Goal: Transaction & Acquisition: Purchase product/service

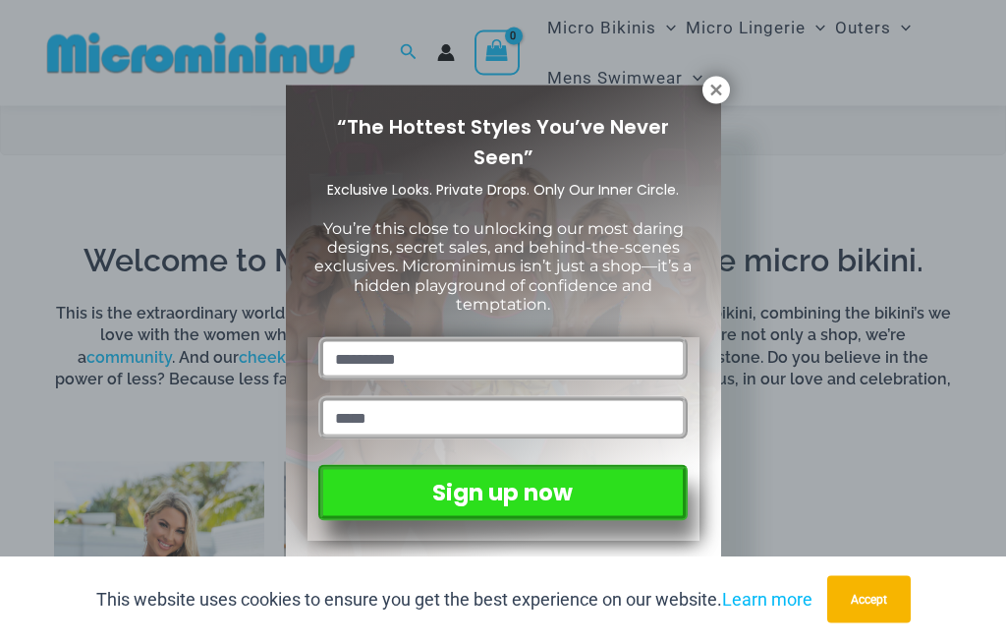
scroll to position [834, 0]
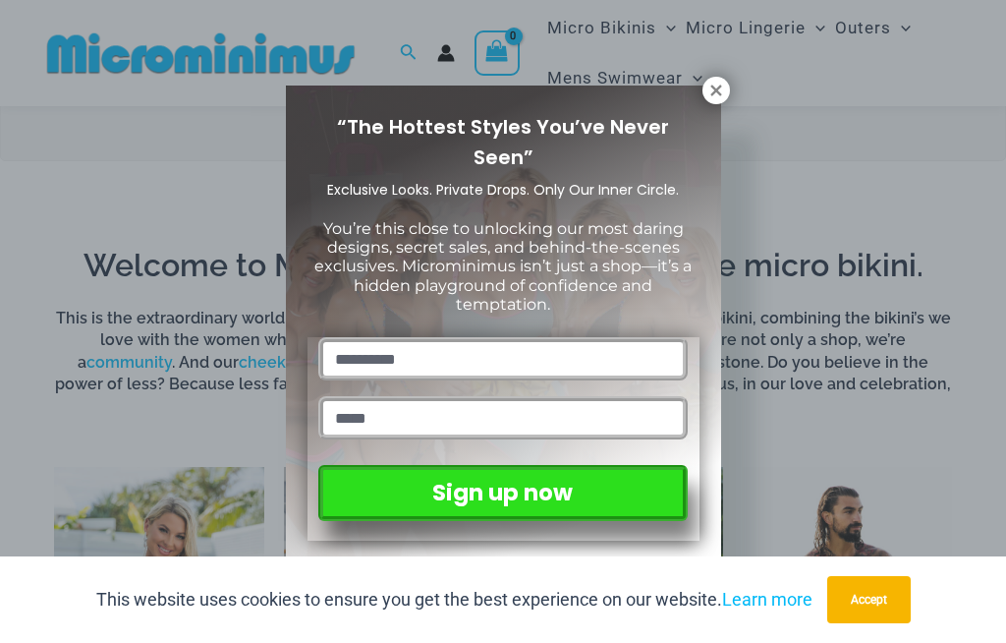
click at [718, 92] on icon at bounding box center [715, 89] width 11 height 11
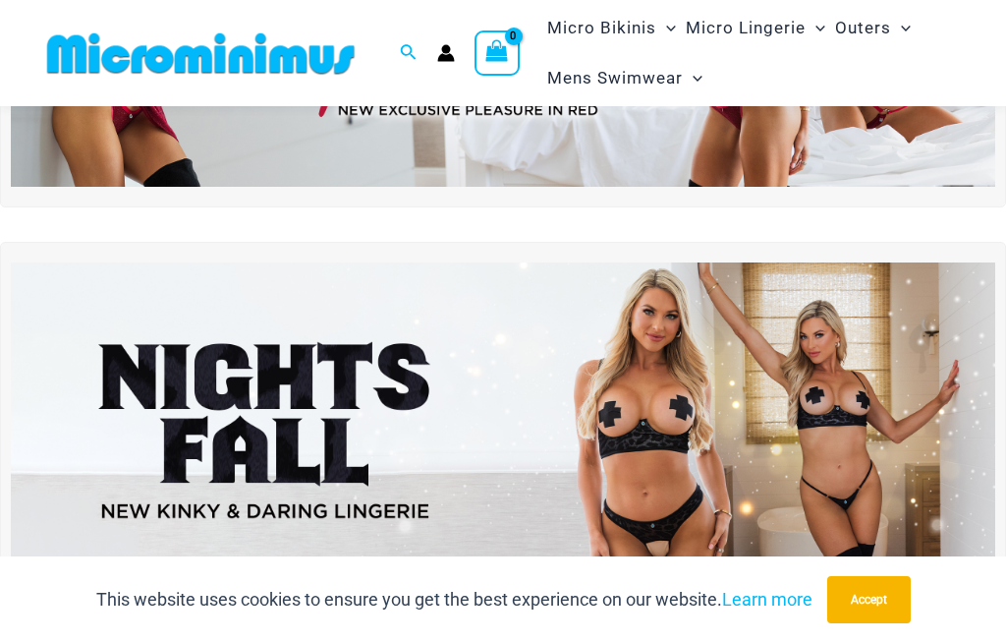
scroll to position [238, 0]
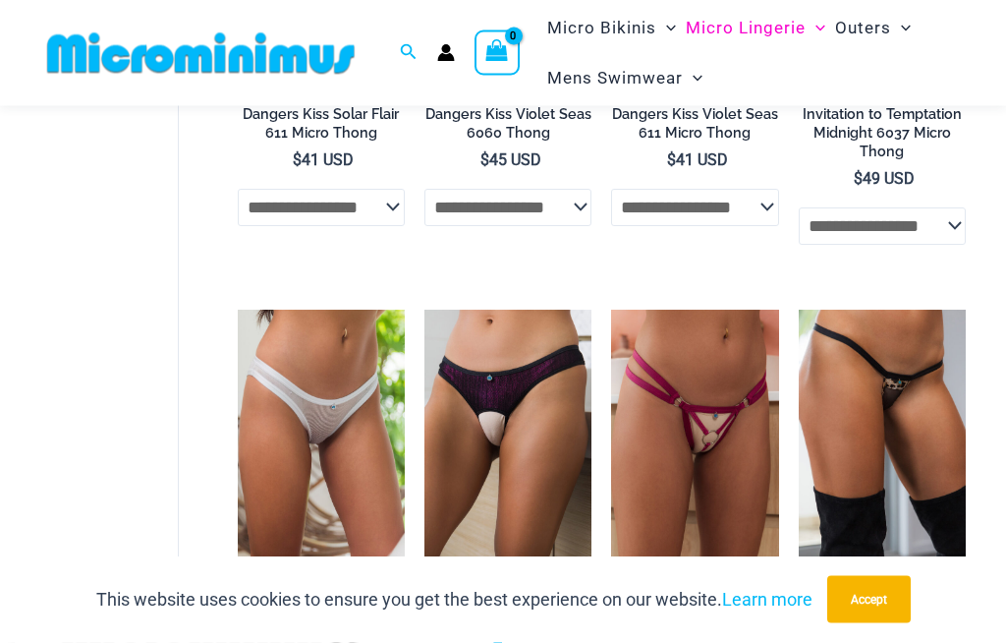
scroll to position [1323, 0]
click at [408, 45] on icon "Search icon link" at bounding box center [409, 52] width 16 height 16
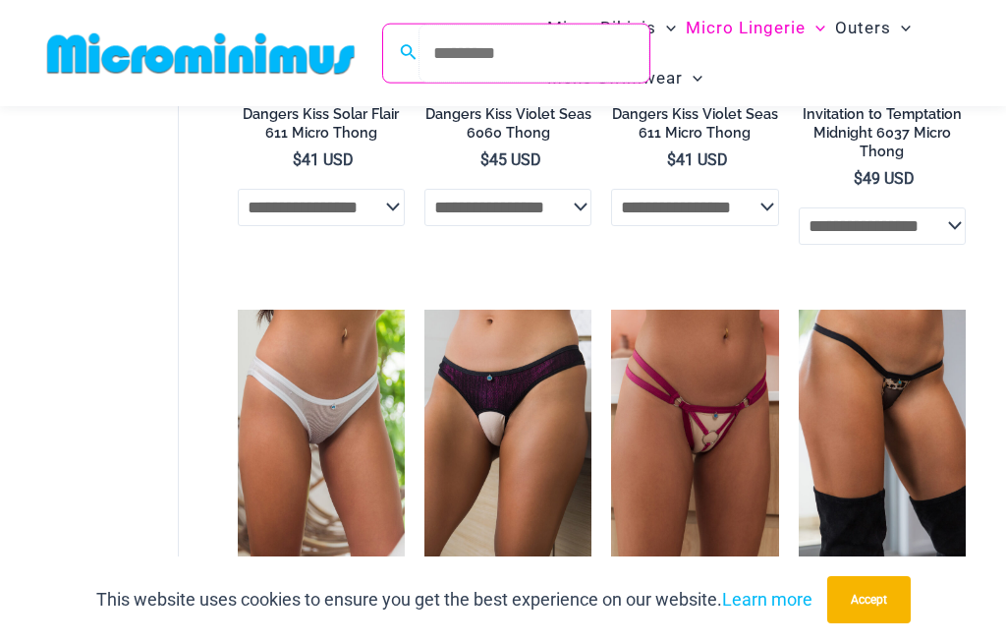
click at [496, 40] on input "Search for: Search" at bounding box center [534, 54] width 231 height 58
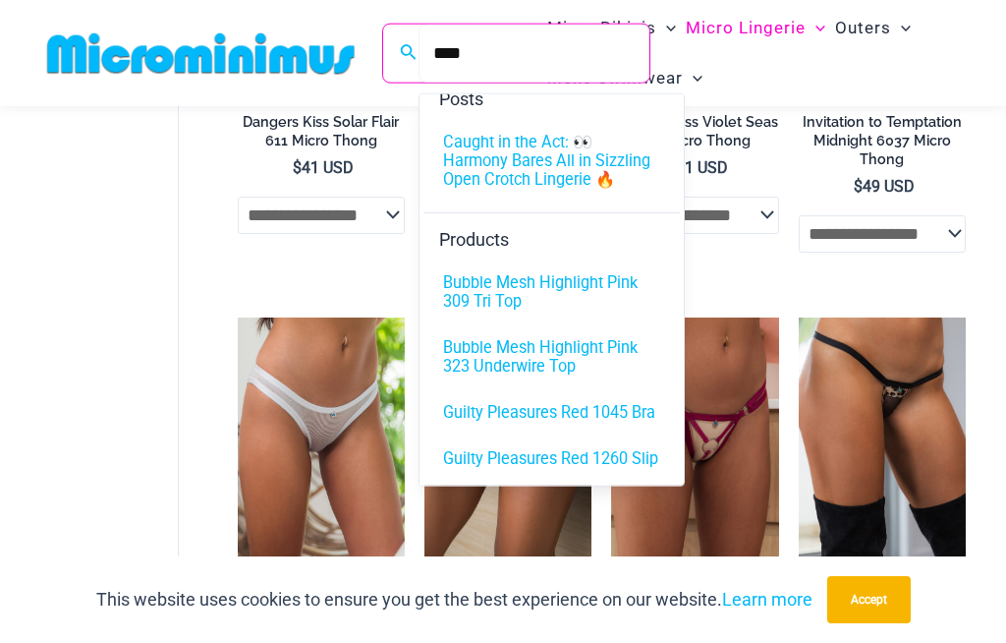
scroll to position [35, 0]
type input "****"
click at [570, 179] on span "Caught in the Act: 👀 Harmony Bares All in Sizzling Open Crotch Lingerie 🔥" at bounding box center [551, 162] width 217 height 56
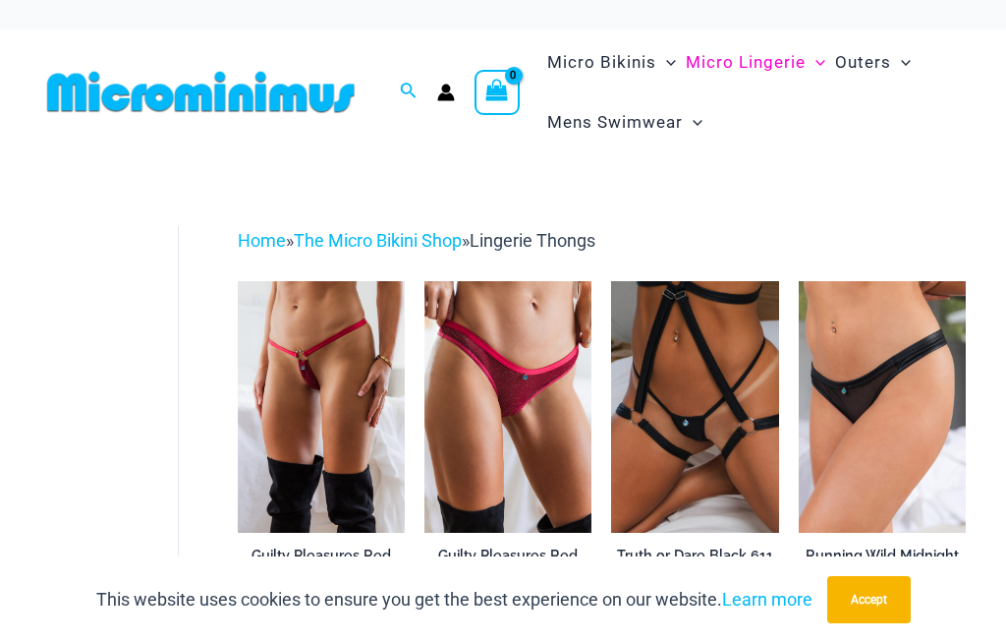
click at [416, 85] on icon "Search icon link" at bounding box center [408, 92] width 16 height 18
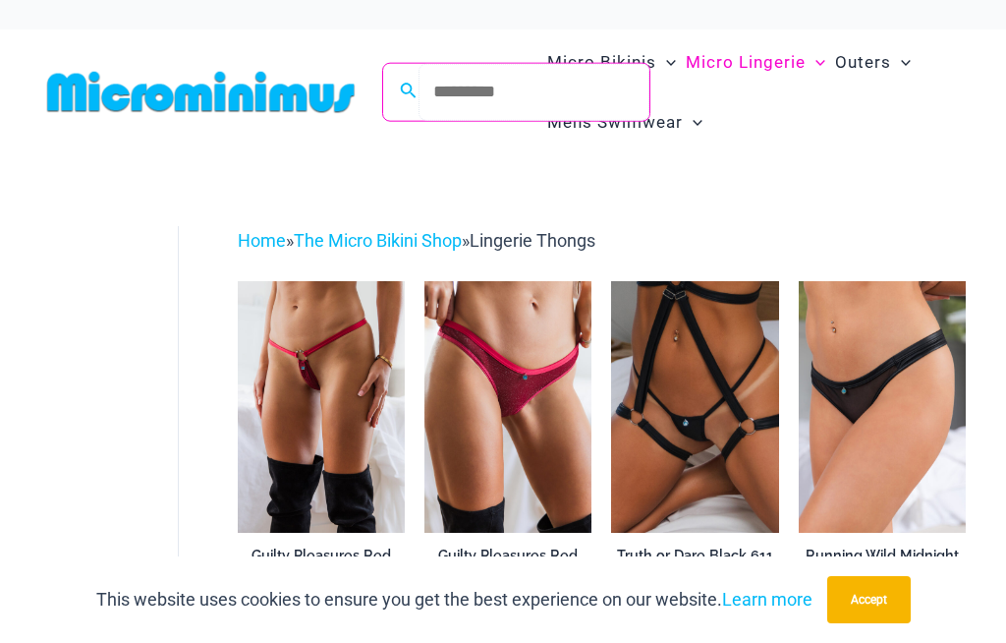
click at [446, 88] on input "Search for: Search" at bounding box center [534, 92] width 231 height 58
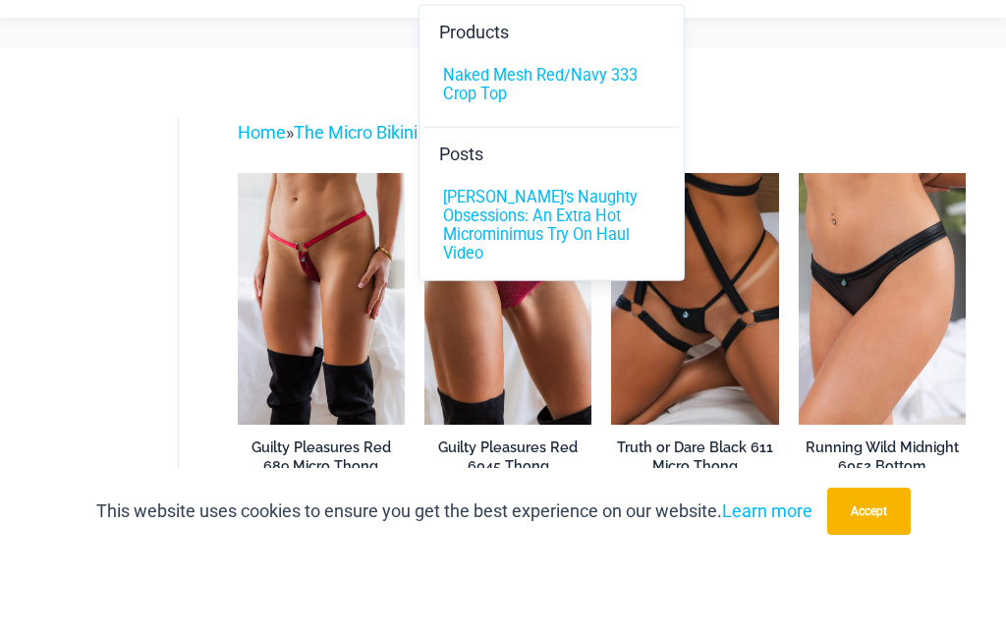
type input "*****"
click at [612, 277] on span "Scarlet’s Naughty Obsessions: An Extra Hot Microminimus Try On Haul Video" at bounding box center [551, 314] width 217 height 75
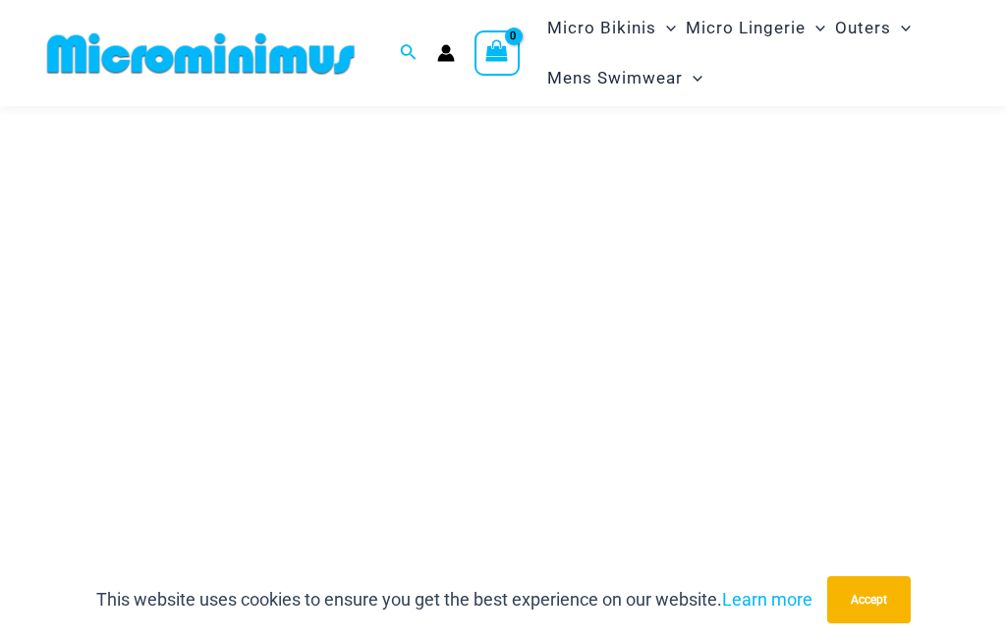
scroll to position [206, 0]
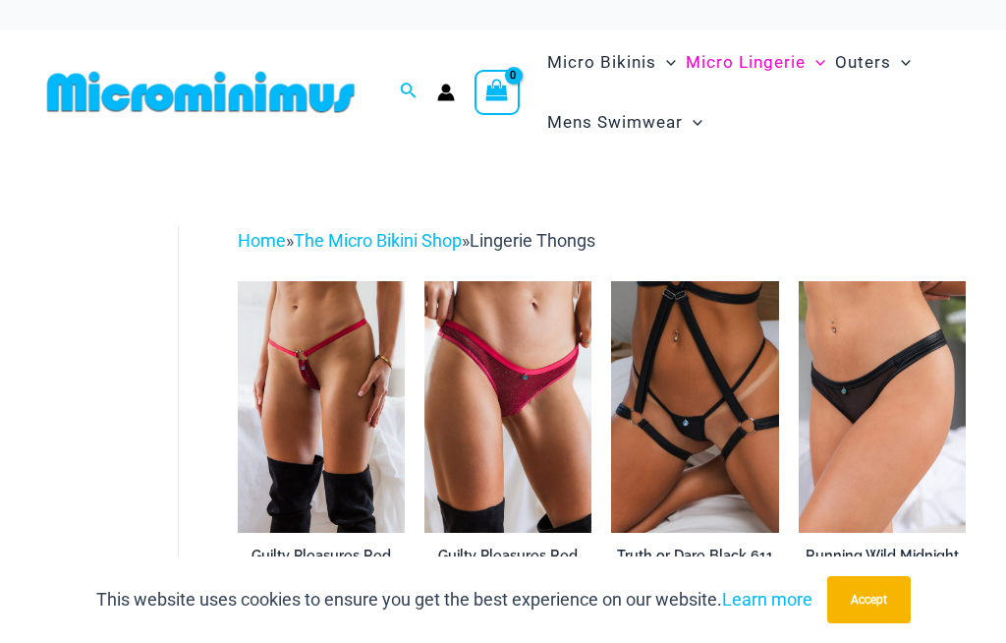
click at [414, 84] on icon "Search icon link" at bounding box center [408, 92] width 16 height 18
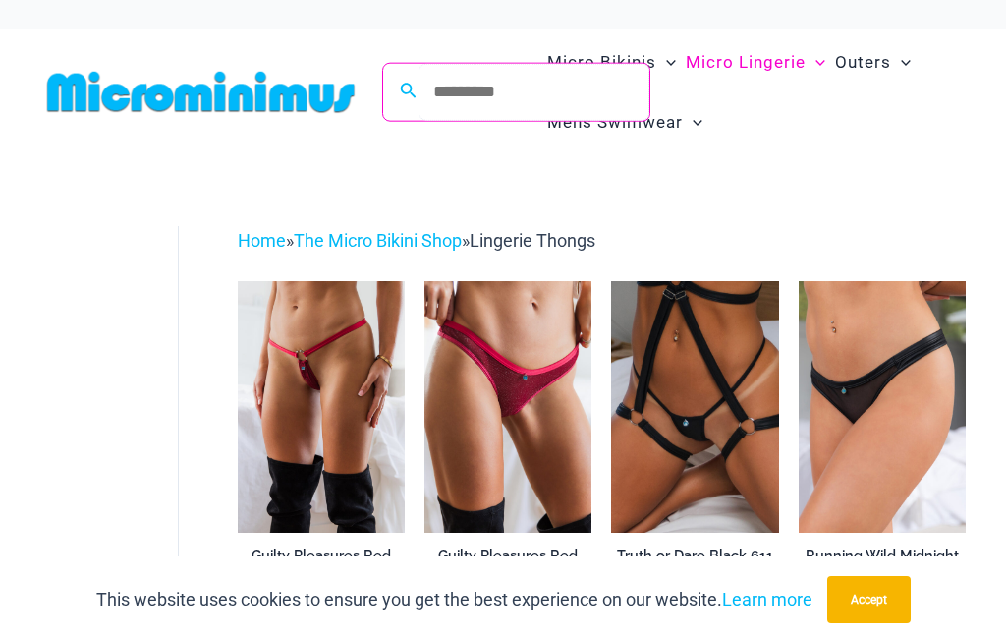
click at [448, 81] on input "Search for: Search" at bounding box center [534, 92] width 231 height 58
type input "*****"
click button "Search" at bounding box center [0, 0] width 0 height 0
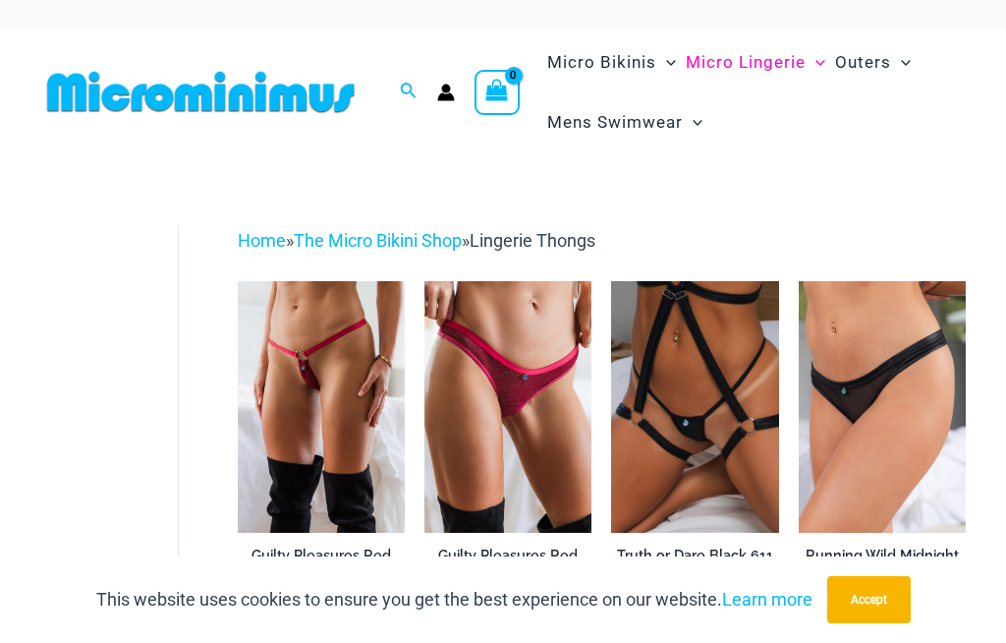
click at [423, 77] on div "Search for: Search Search No products in the cart. No products in the cart. Con…" at bounding box center [279, 92] width 480 height 126
click at [414, 84] on icon "Search icon link" at bounding box center [408, 92] width 16 height 18
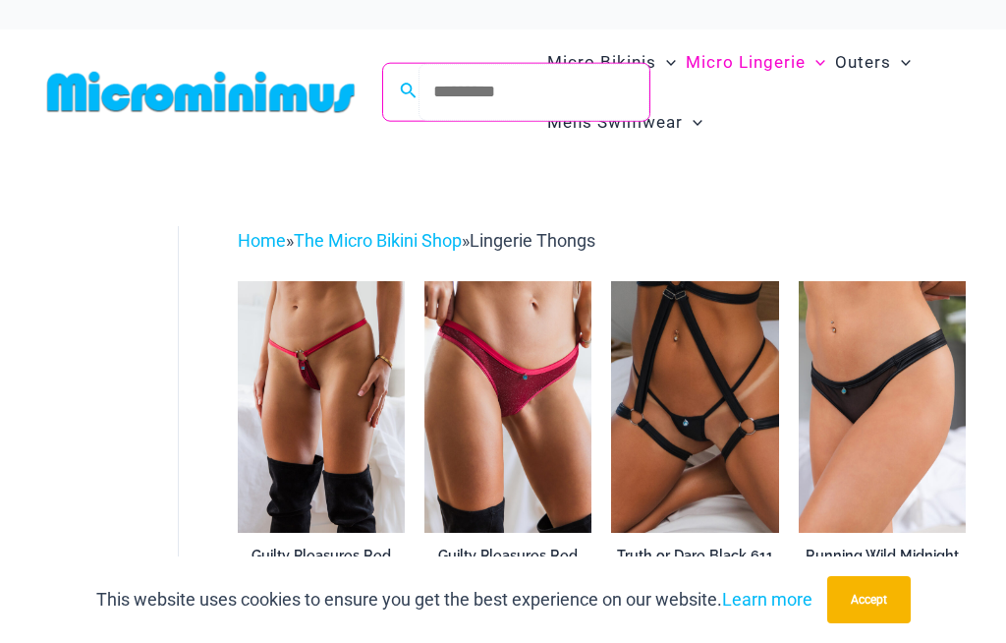
click at [445, 92] on input "Search for: Search" at bounding box center [534, 92] width 231 height 58
type input "***"
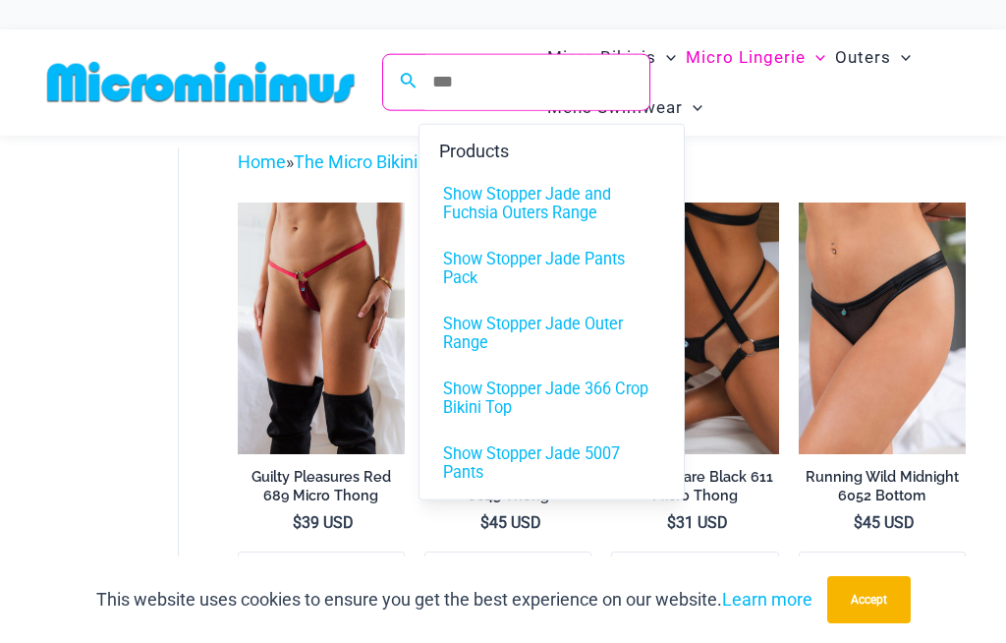
scroll to position [59, 0]
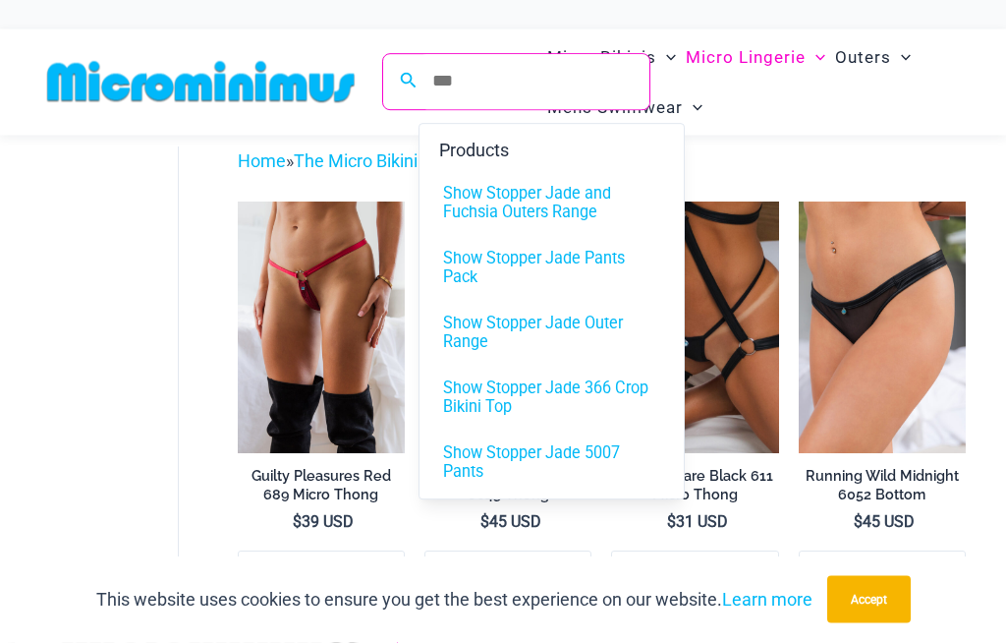
click at [566, 190] on span "Show Stopper Jade and Fuchsia Outers Range" at bounding box center [551, 202] width 217 height 37
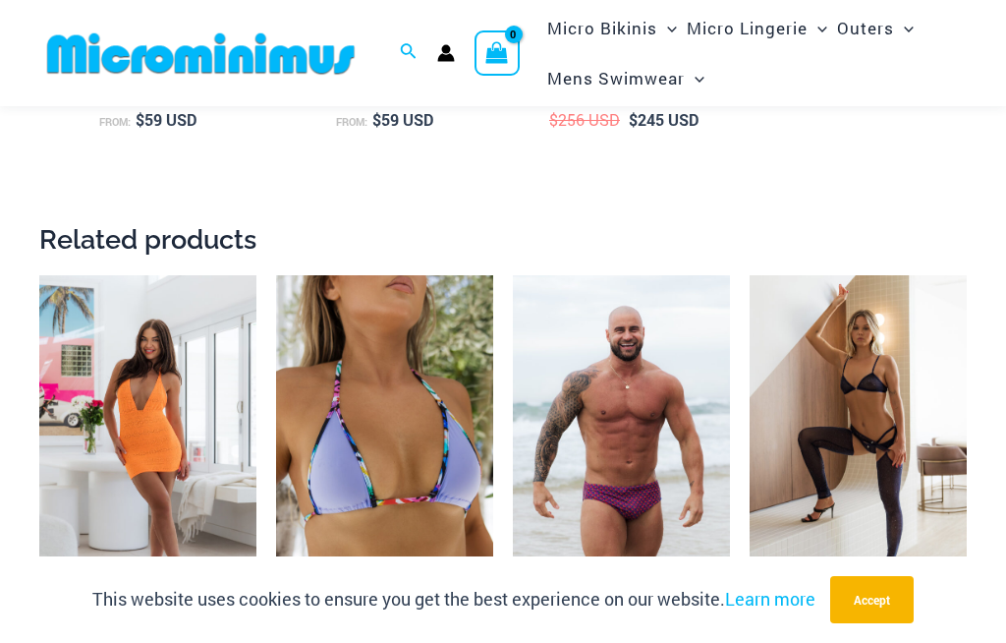
scroll to position [4001, 0]
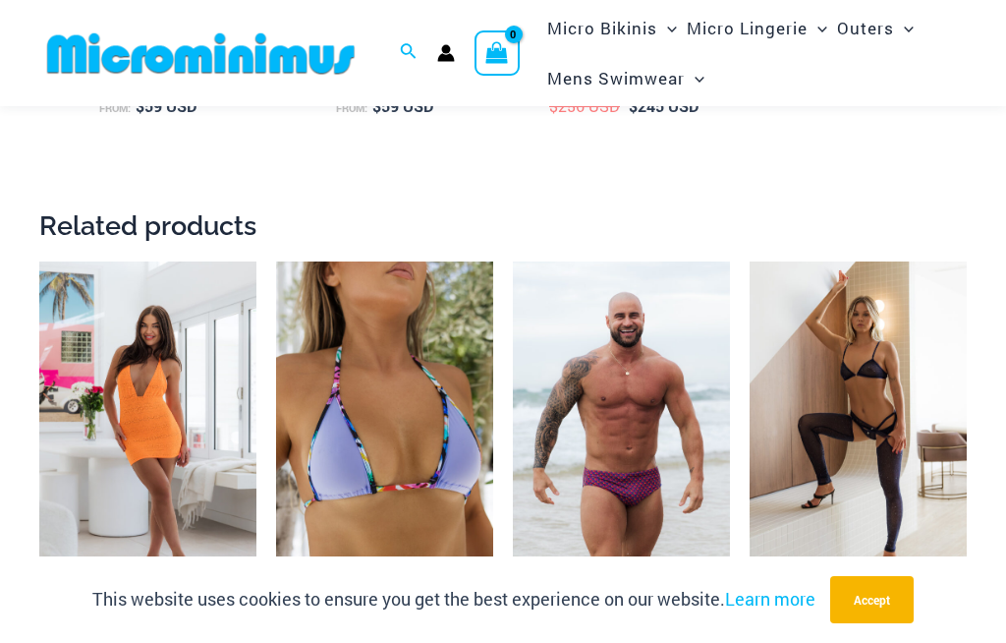
click at [750, 261] on img at bounding box center [750, 261] width 0 height 0
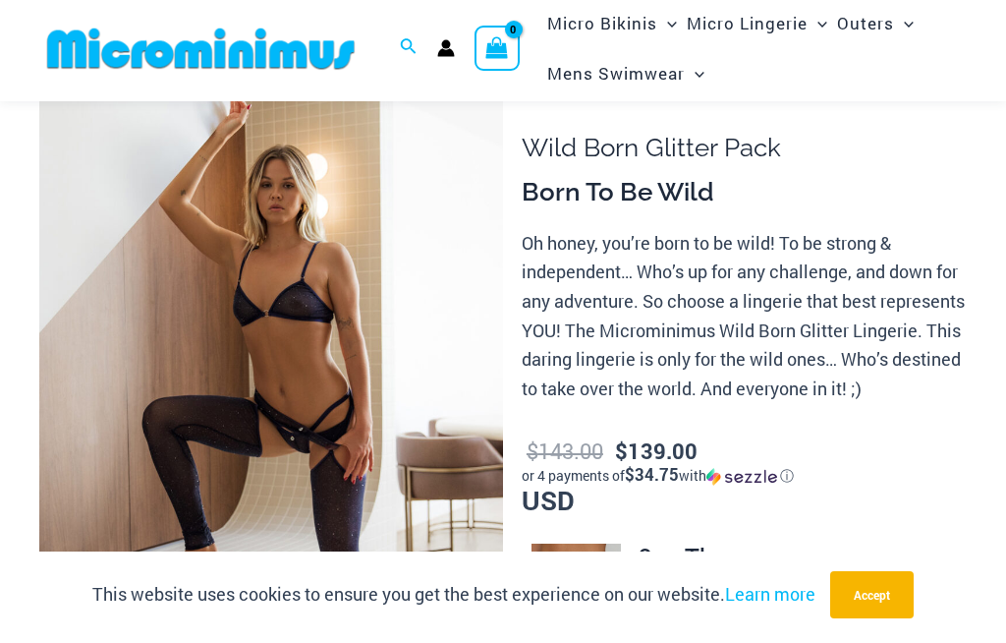
scroll to position [155, 0]
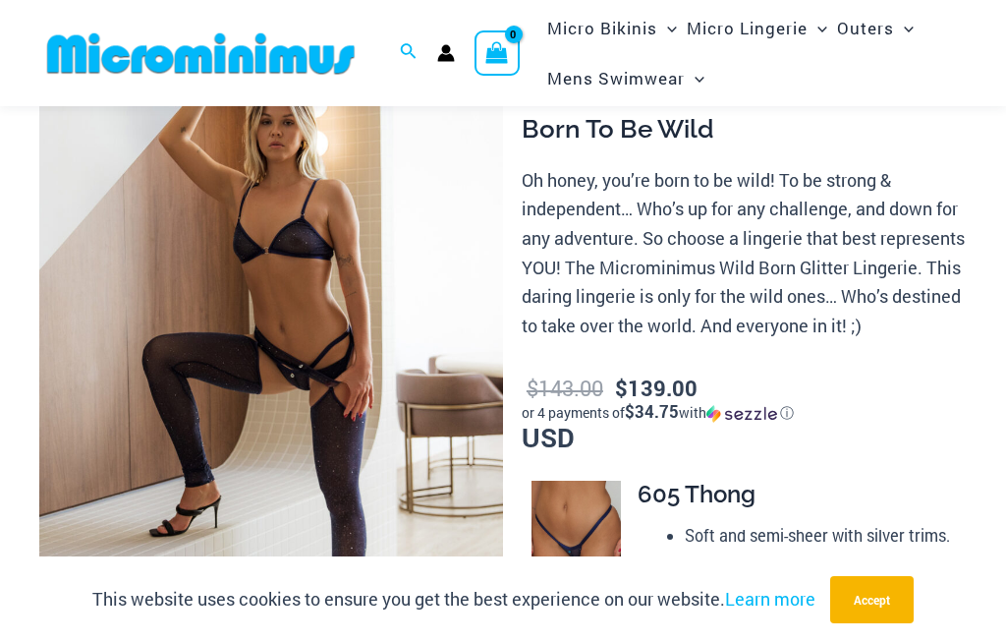
click at [338, 353] on img at bounding box center [271, 357] width 464 height 696
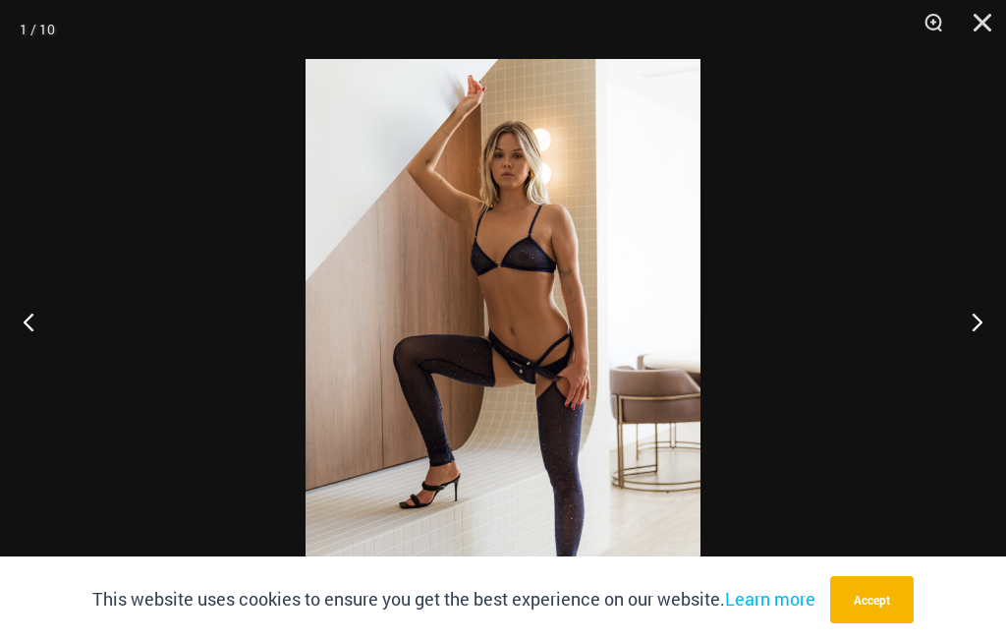
click at [965, 339] on button "Next" at bounding box center [969, 321] width 74 height 98
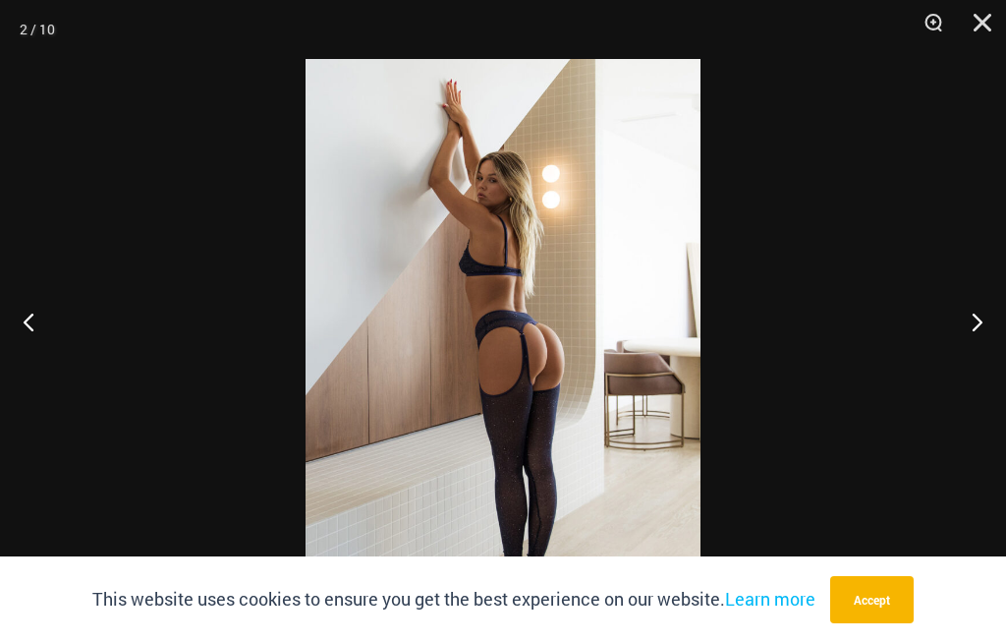
click at [960, 359] on button "Next" at bounding box center [969, 321] width 74 height 98
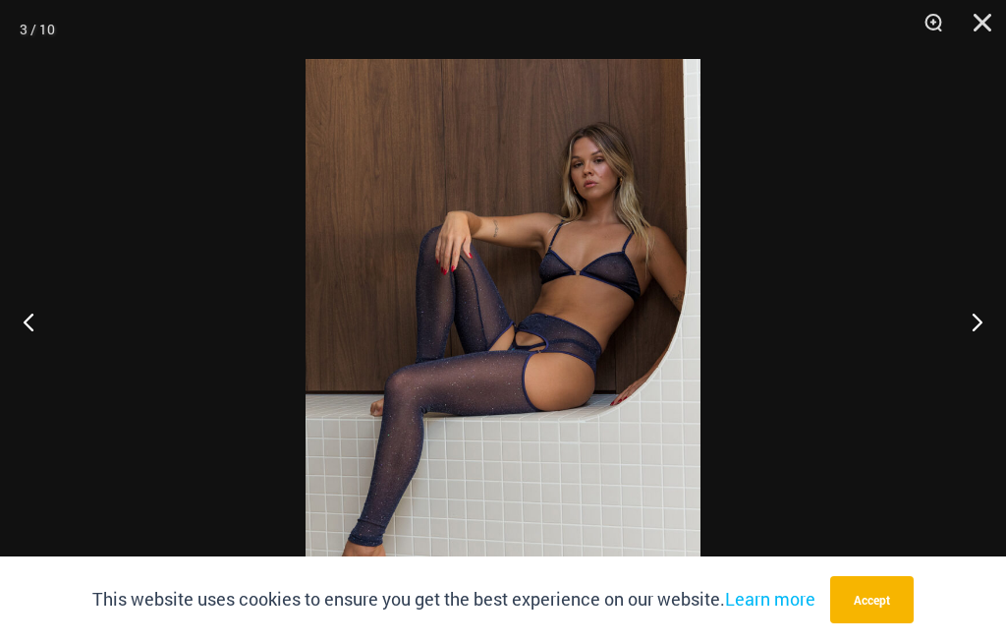
click at [969, 369] on button "Next" at bounding box center [969, 321] width 74 height 98
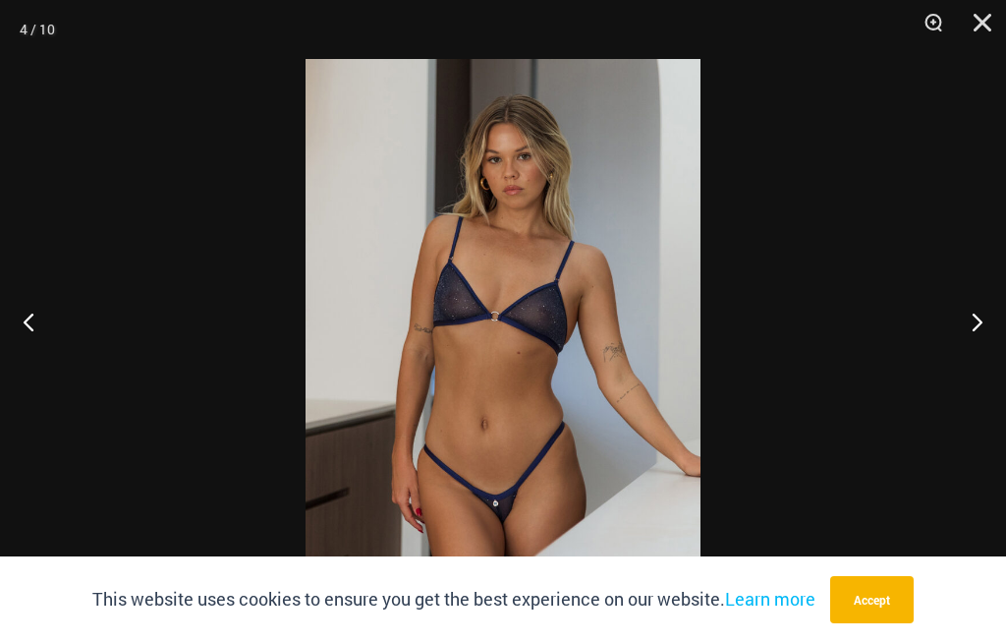
click at [962, 370] on button "Next" at bounding box center [969, 321] width 74 height 98
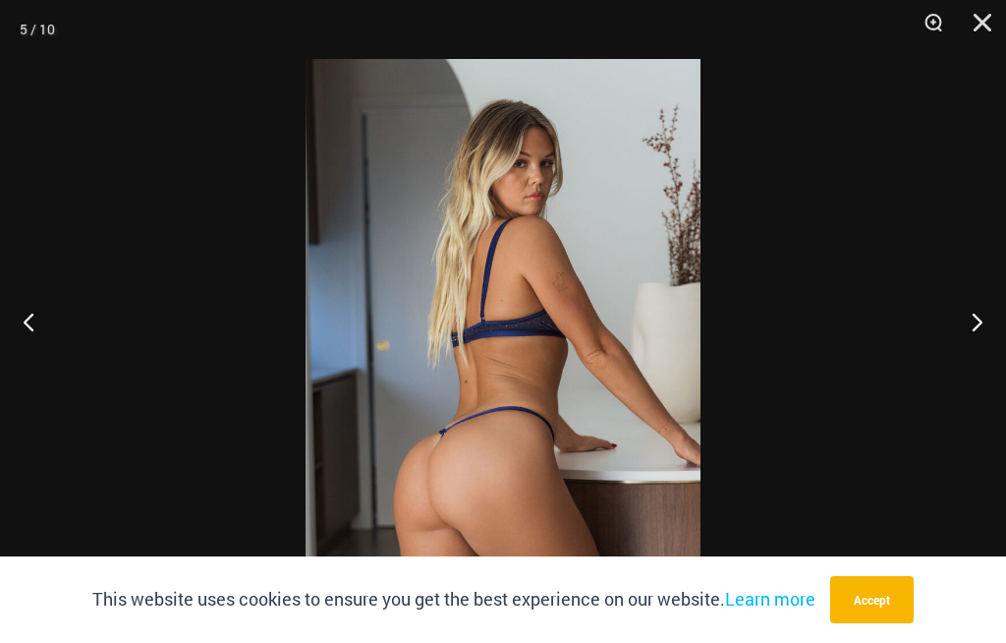
click at [954, 364] on button "Next" at bounding box center [969, 321] width 74 height 98
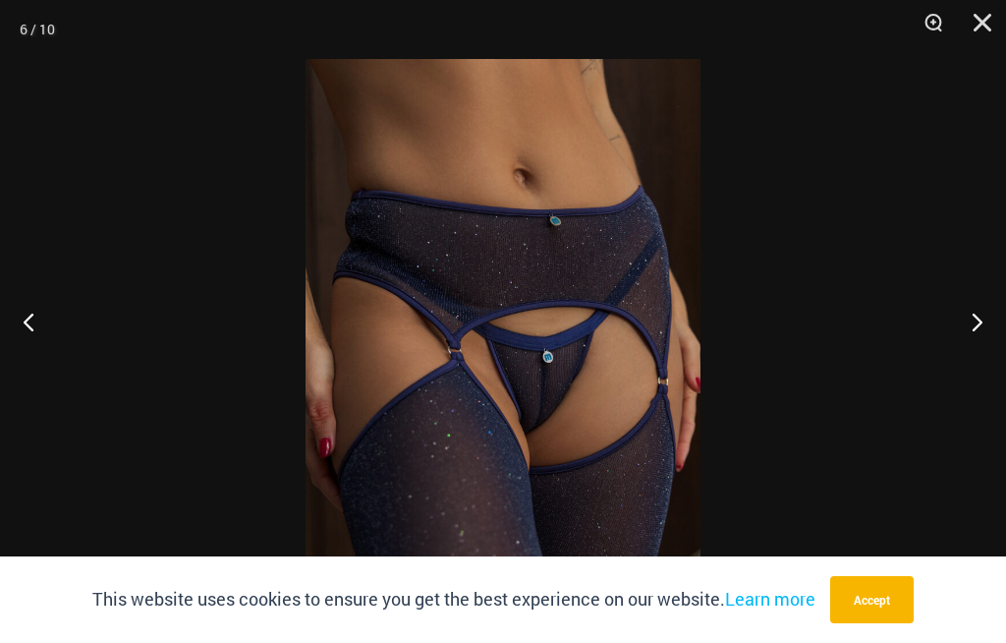
click at [956, 361] on button "Next" at bounding box center [969, 321] width 74 height 98
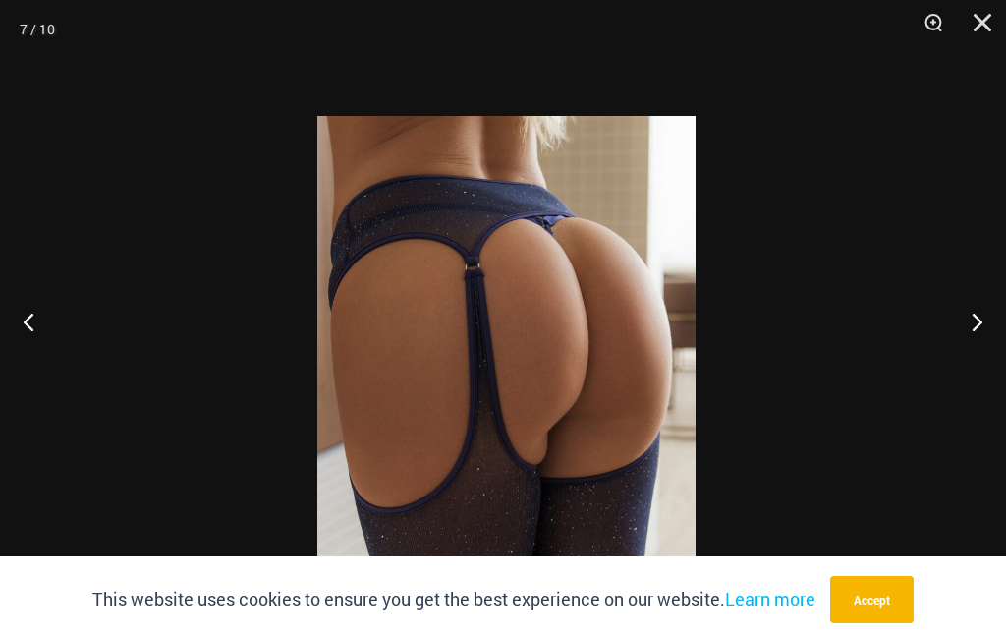
click at [616, 262] on img at bounding box center [506, 400] width 378 height 568
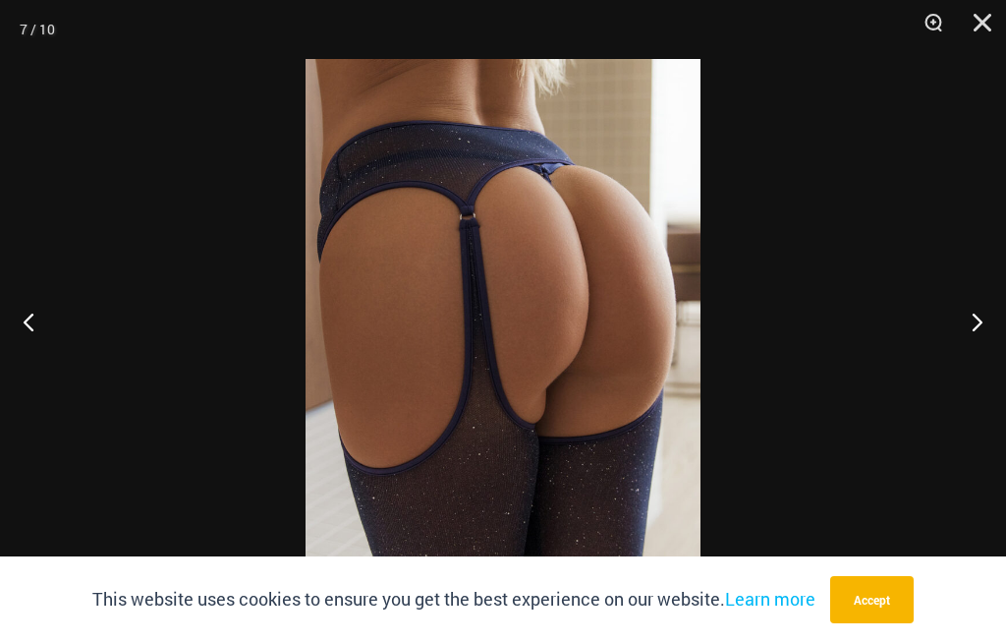
click at [959, 364] on button "Next" at bounding box center [969, 321] width 74 height 98
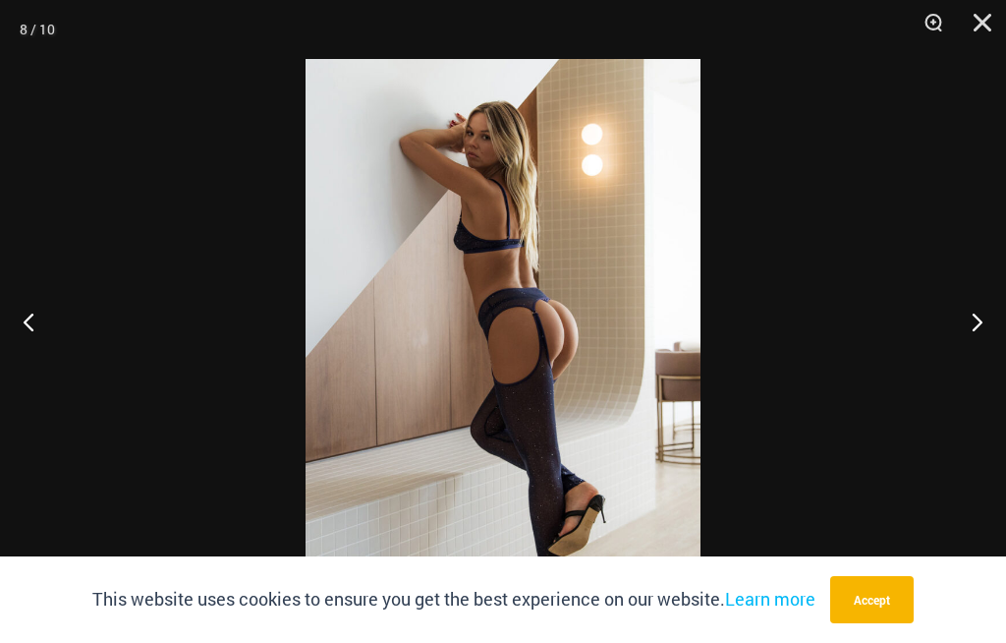
click at [974, 362] on button "Next" at bounding box center [969, 321] width 74 height 98
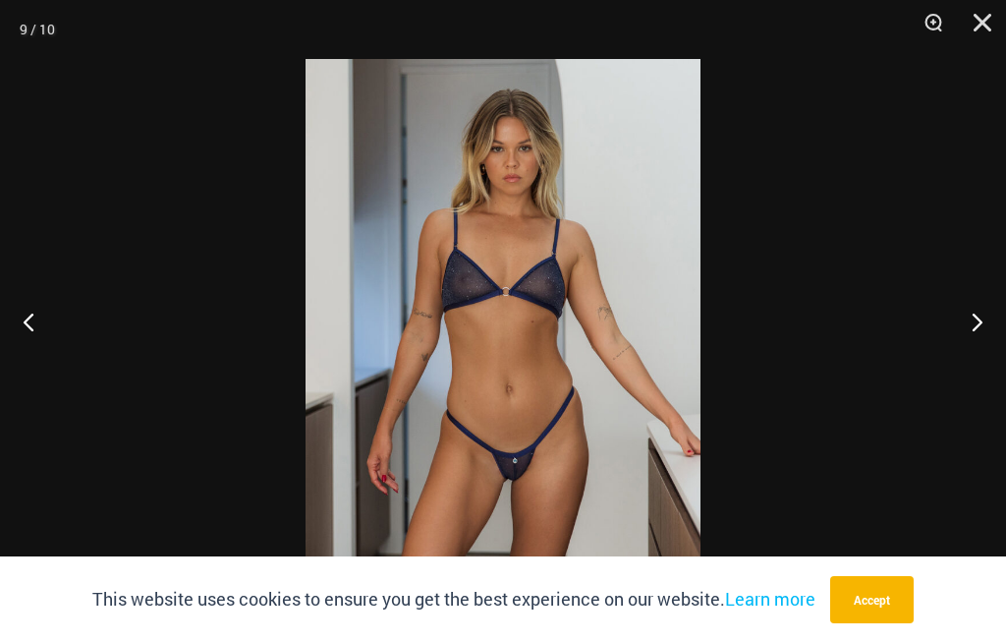
click at [974, 363] on button "Next" at bounding box center [969, 321] width 74 height 98
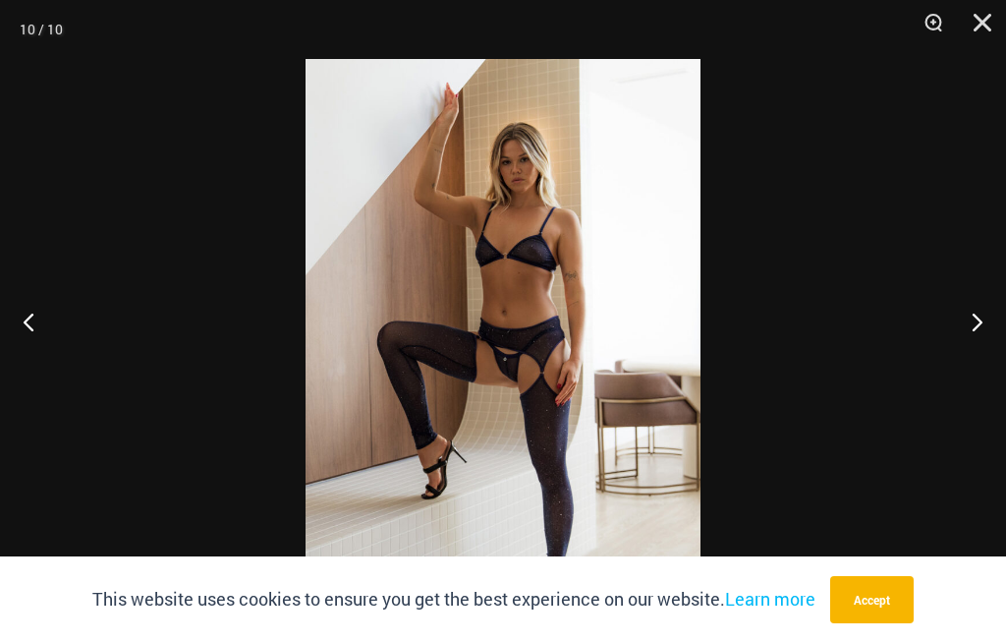
click at [974, 363] on button "Next" at bounding box center [969, 321] width 74 height 98
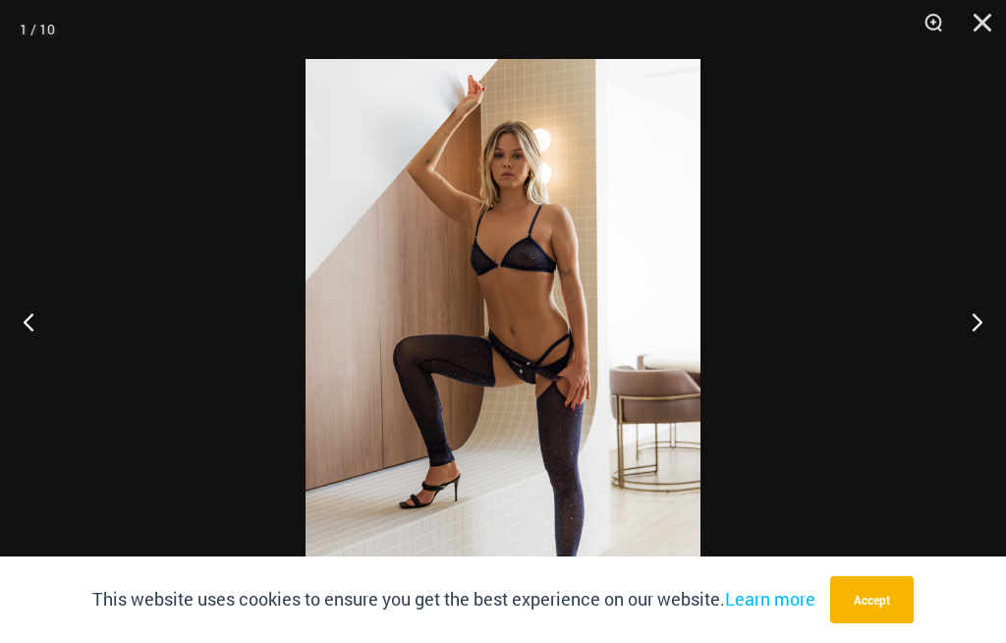
click at [980, 363] on button "Next" at bounding box center [969, 321] width 74 height 98
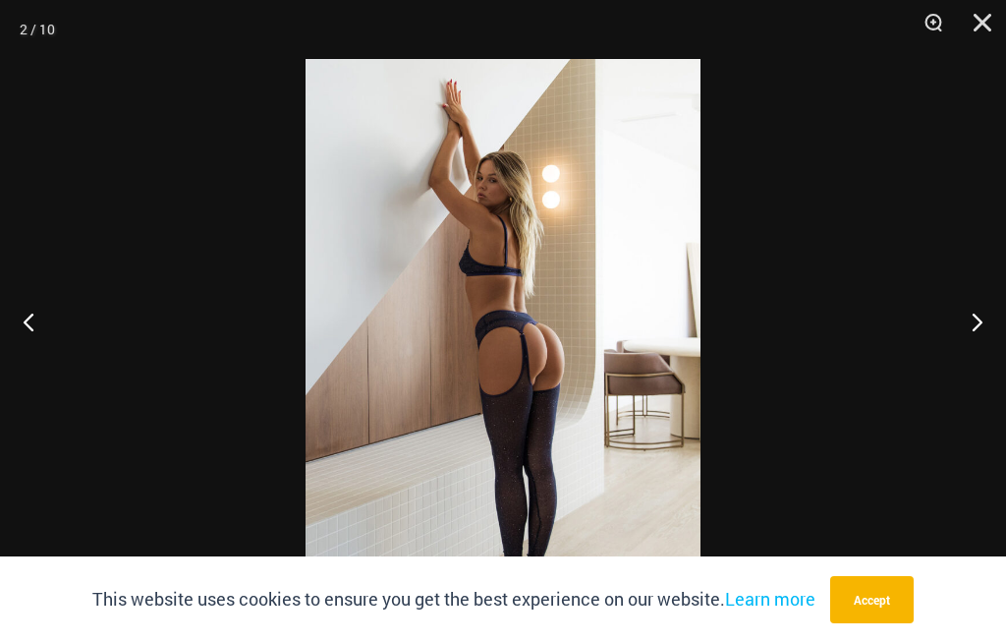
click at [979, 362] on button "Next" at bounding box center [969, 321] width 74 height 98
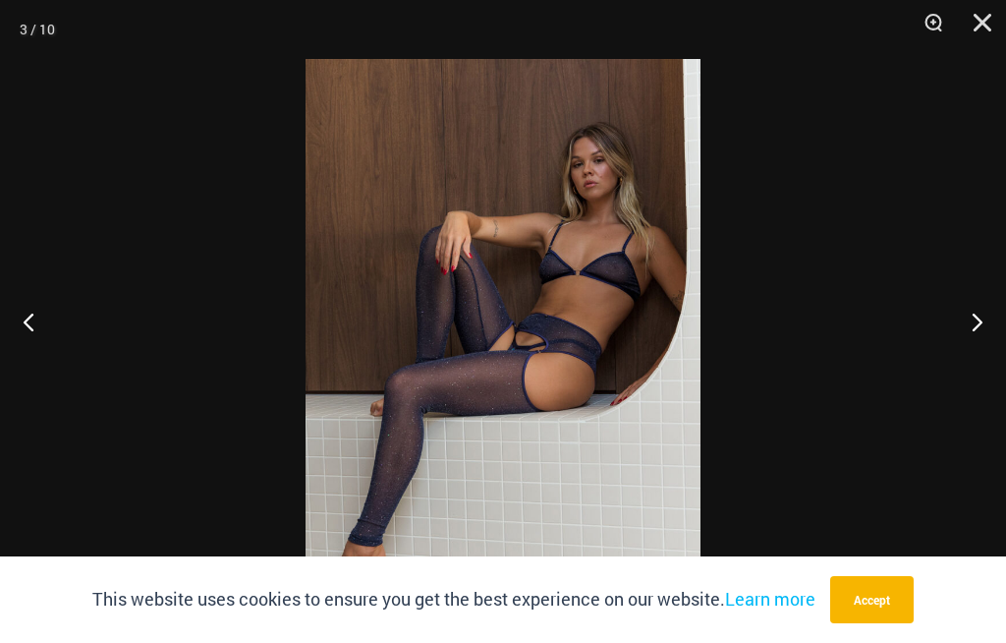
click at [985, 26] on button "Close" at bounding box center [975, 29] width 49 height 59
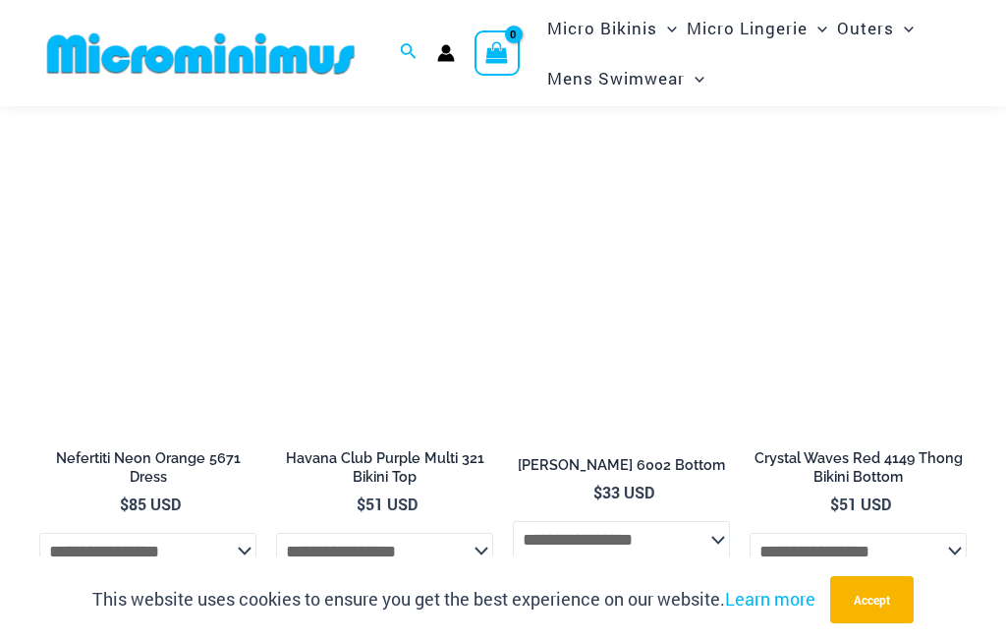
scroll to position [3971, 0]
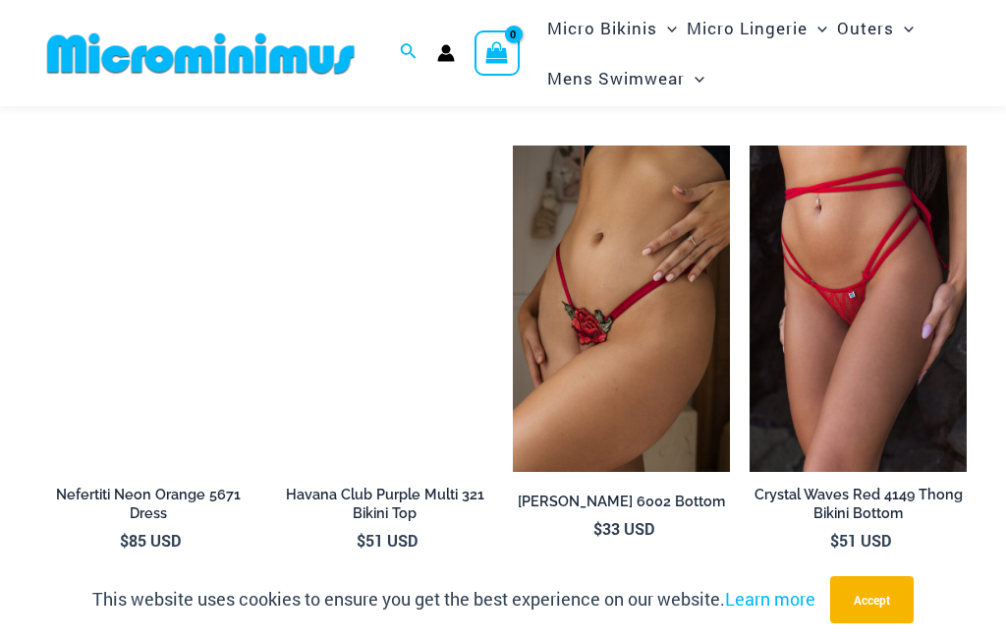
click at [276, 145] on img at bounding box center [276, 145] width 0 height 0
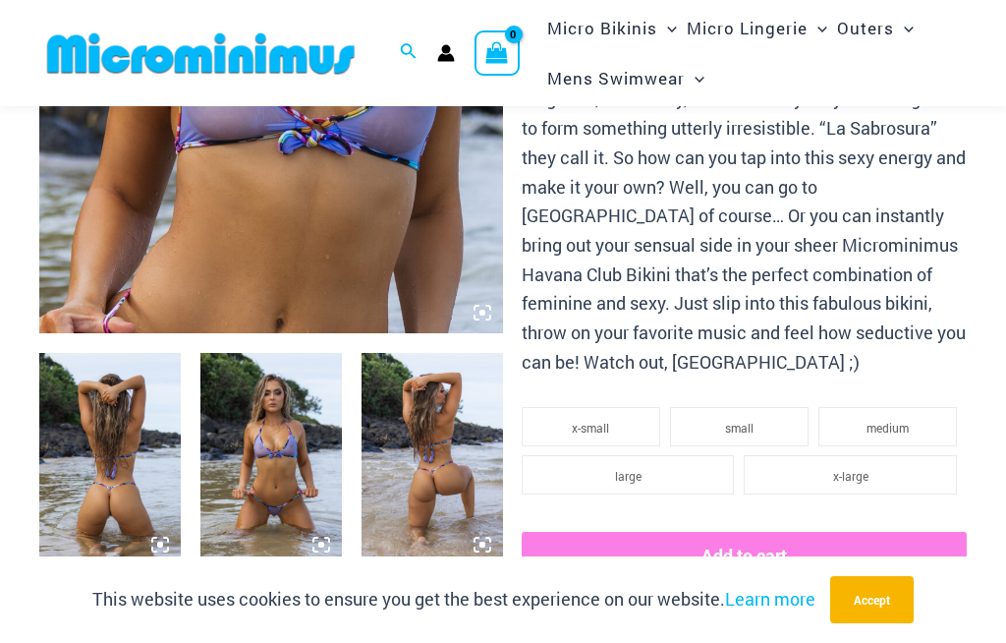
click at [429, 470] on img at bounding box center [432, 459] width 141 height 212
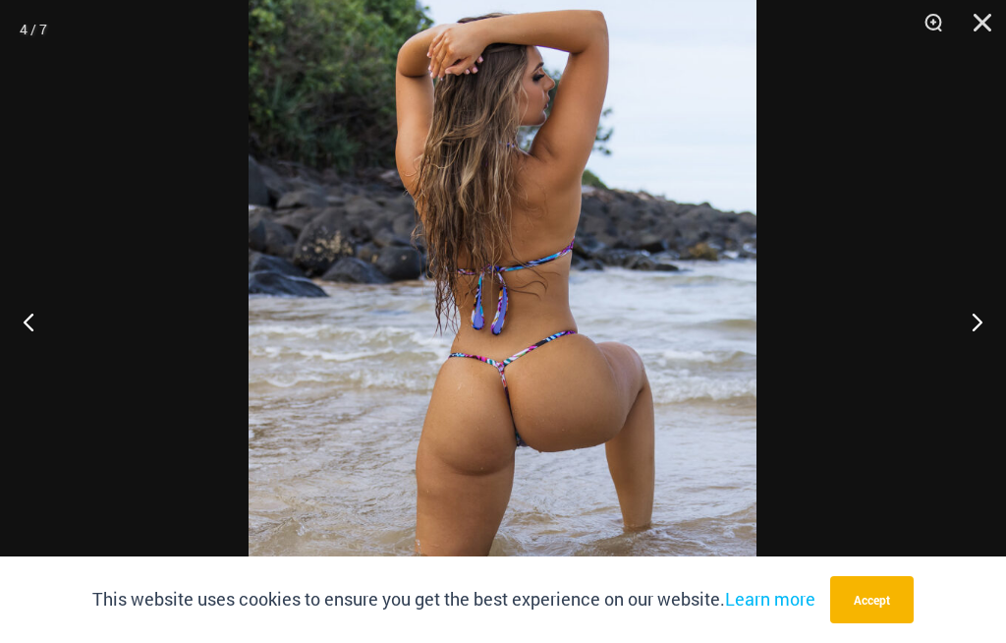
click at [974, 348] on button "Next" at bounding box center [969, 321] width 74 height 98
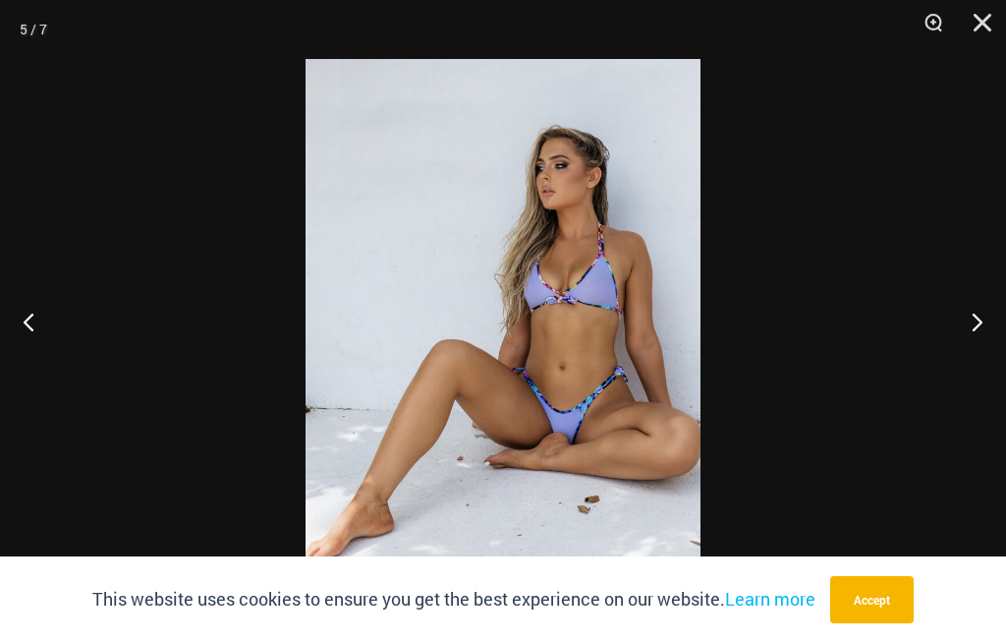
click at [967, 370] on button "Next" at bounding box center [969, 321] width 74 height 98
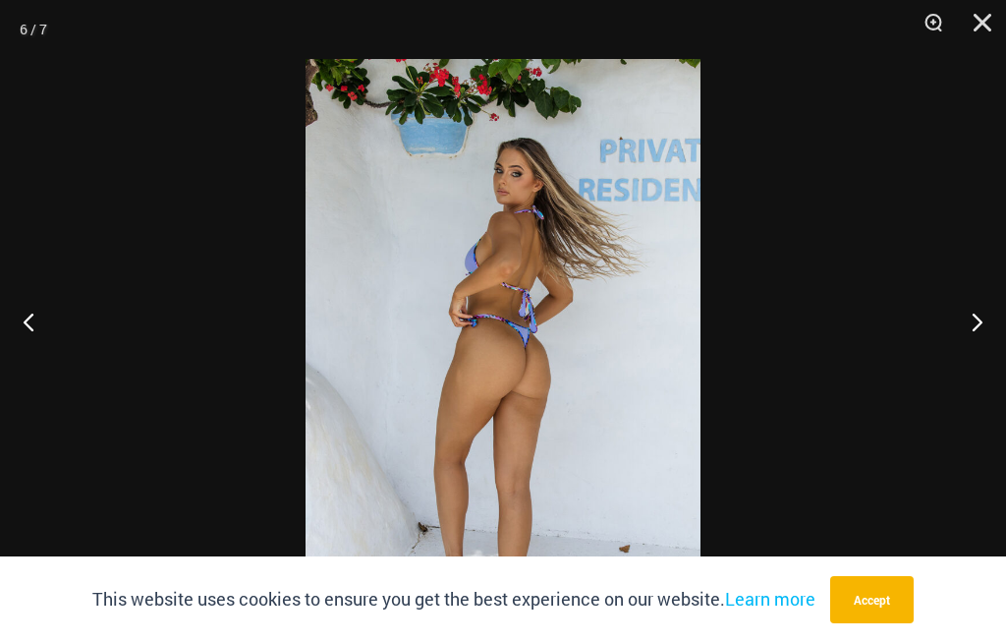
click at [970, 370] on button "Next" at bounding box center [969, 321] width 74 height 98
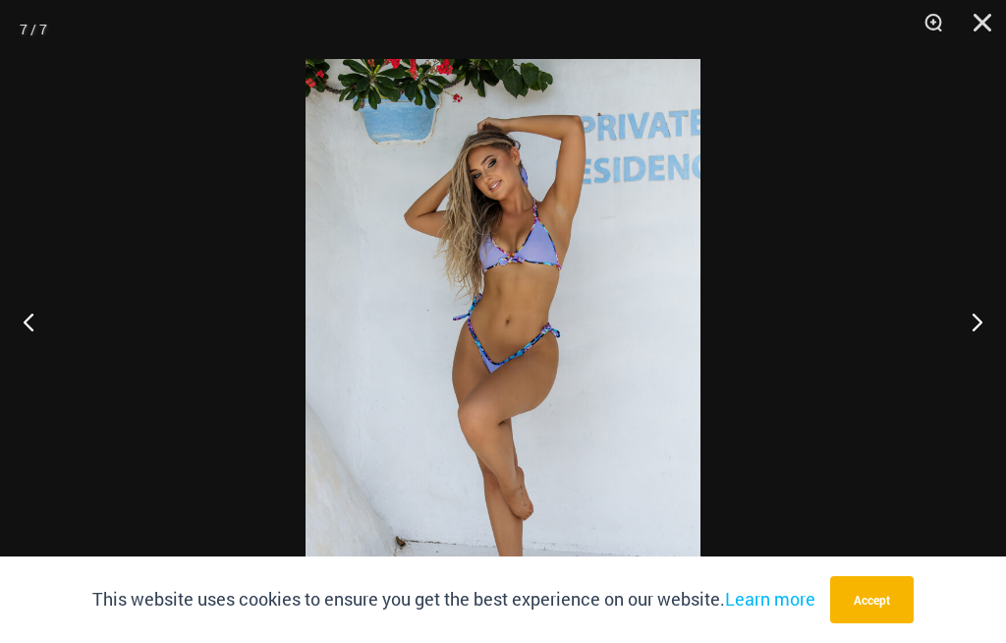
click at [974, 370] on button "Next" at bounding box center [969, 321] width 74 height 98
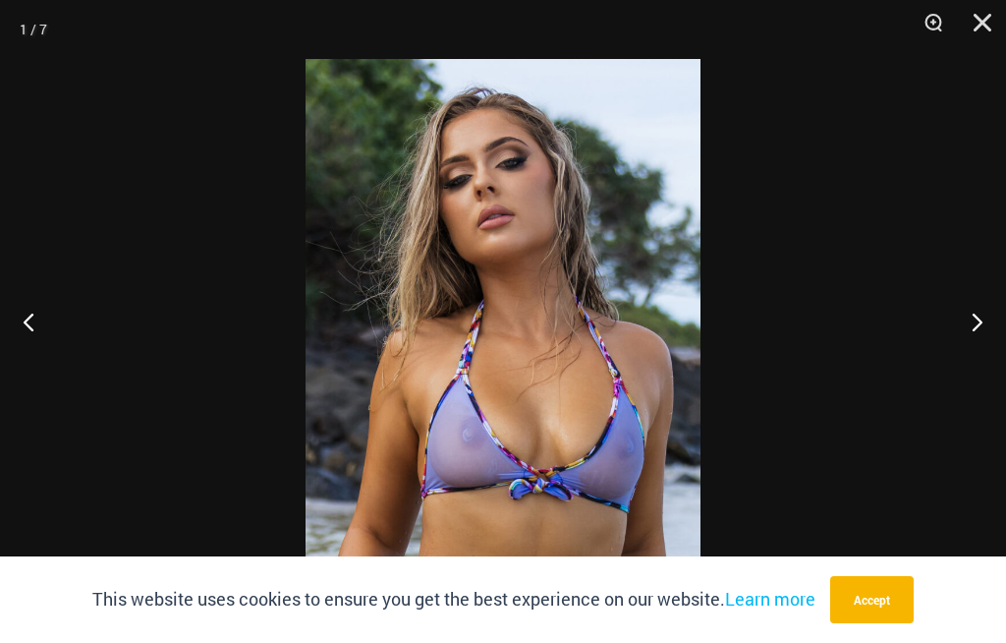
click at [974, 370] on button "Next" at bounding box center [969, 321] width 74 height 98
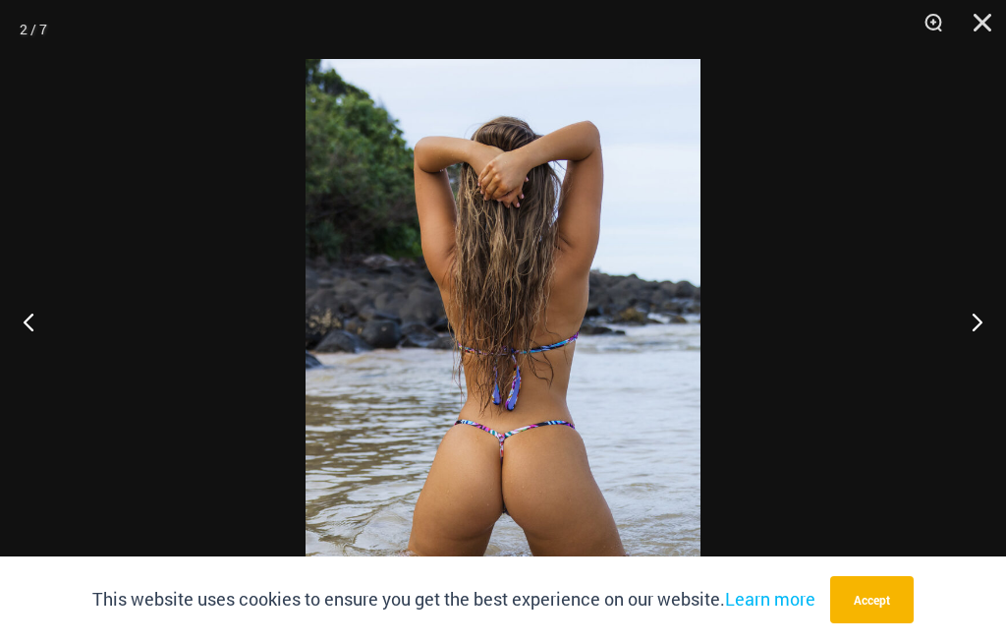
click at [976, 369] on button "Next" at bounding box center [969, 321] width 74 height 98
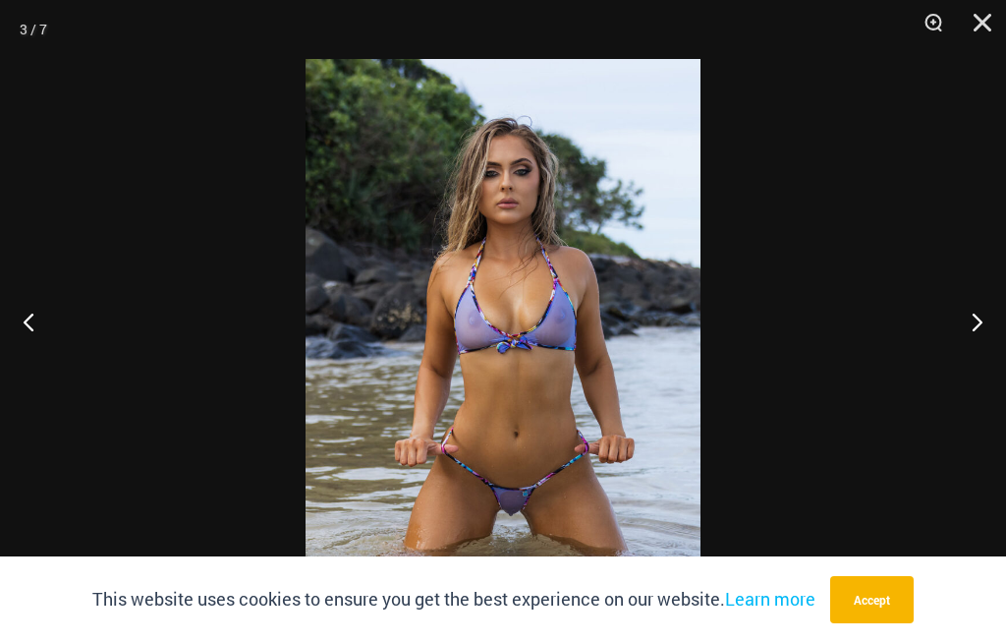
click at [995, 370] on button "Next" at bounding box center [969, 321] width 74 height 98
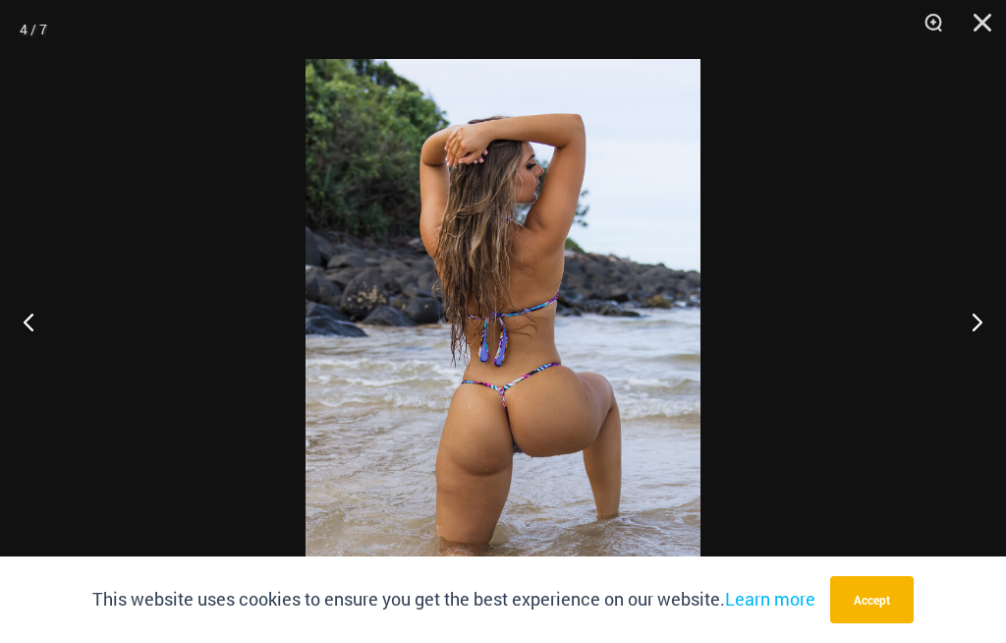
click at [910, 413] on div at bounding box center [503, 321] width 1006 height 643
click at [1000, 338] on div at bounding box center [503, 321] width 1006 height 643
